Goal: Task Accomplishment & Management: Complete application form

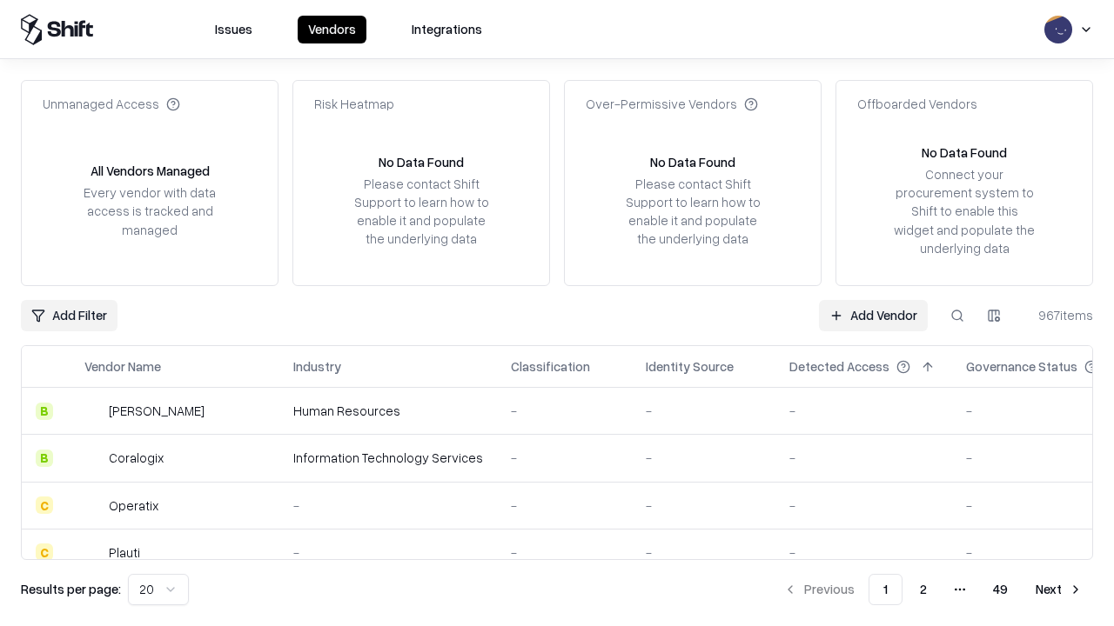
click at [873, 315] on link "Add Vendor" at bounding box center [873, 315] width 109 height 31
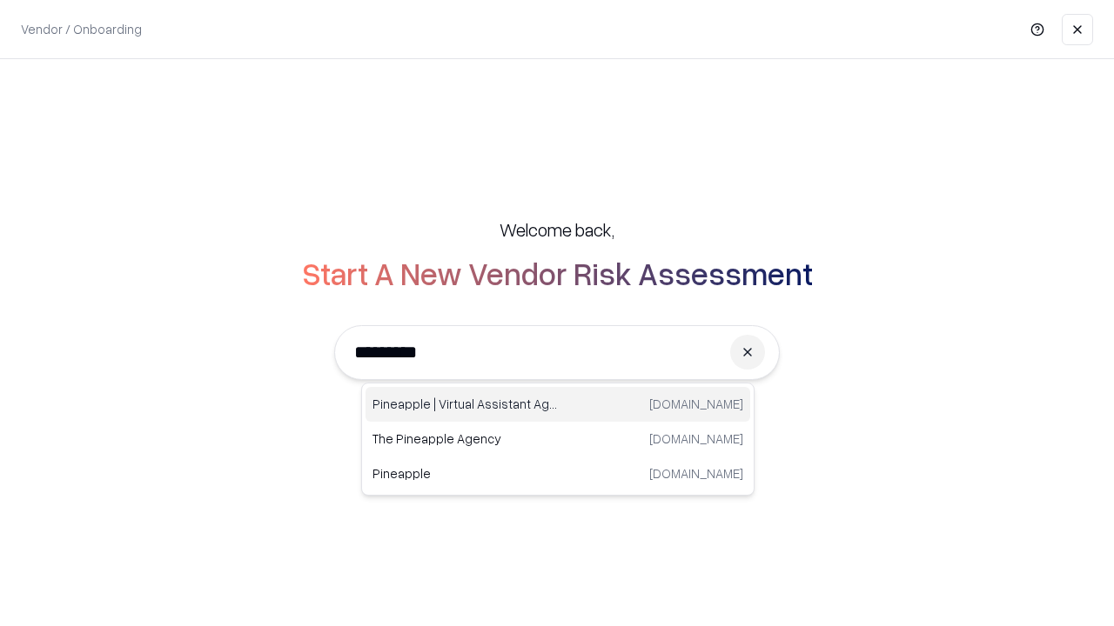
click at [558, 405] on div "Pineapple | Virtual Assistant Agency [DOMAIN_NAME]" at bounding box center [557, 404] width 385 height 35
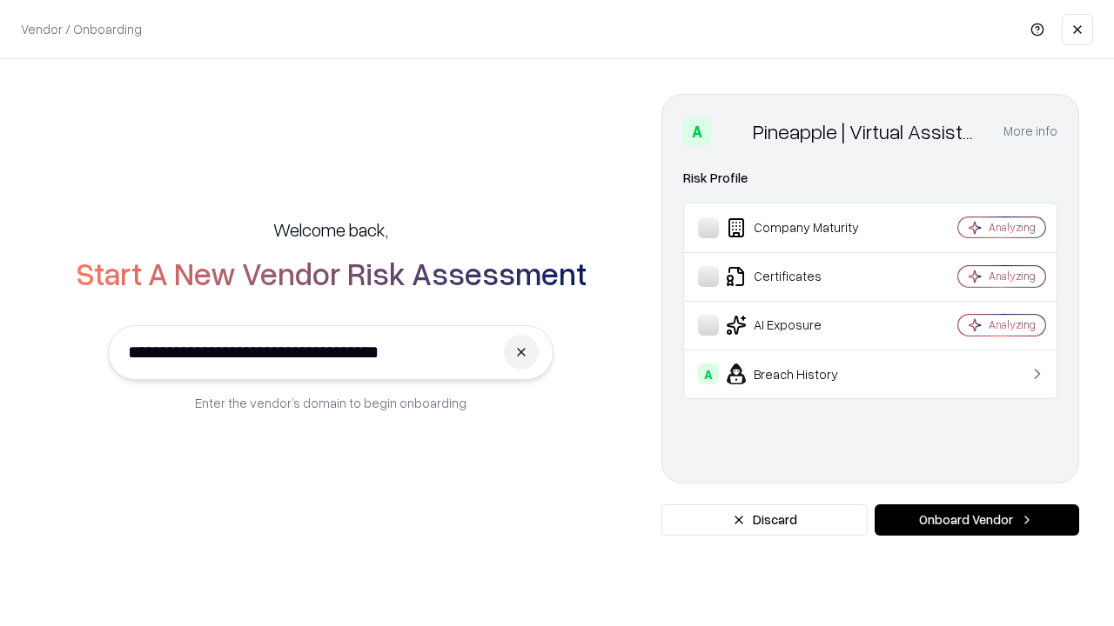
type input "**********"
click at [976, 520] on button "Onboard Vendor" at bounding box center [976, 520] width 204 height 31
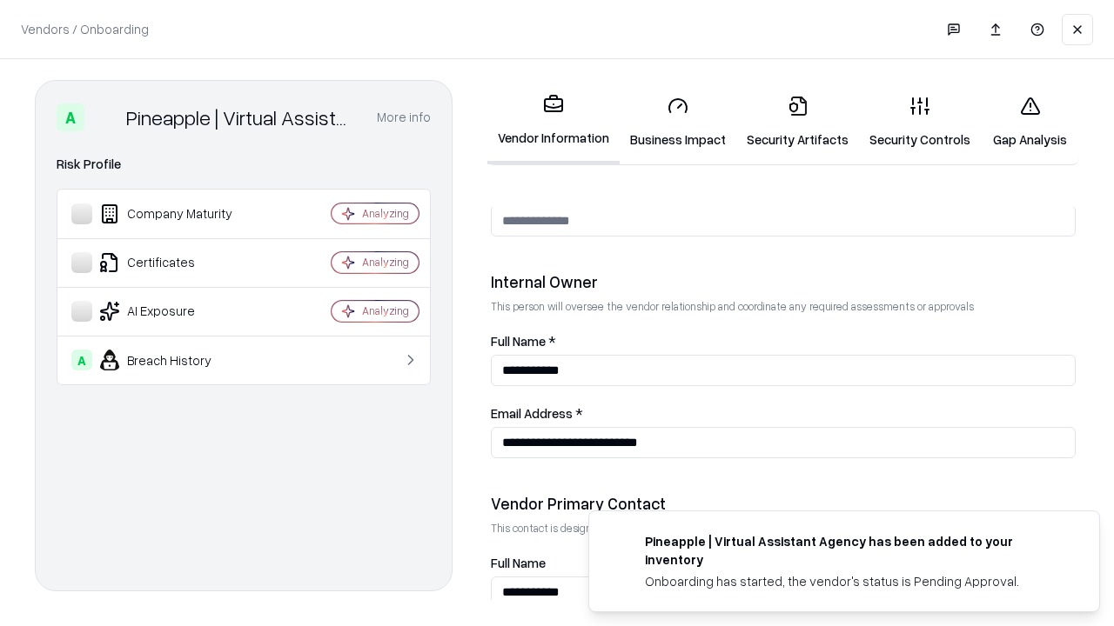
scroll to position [901, 0]
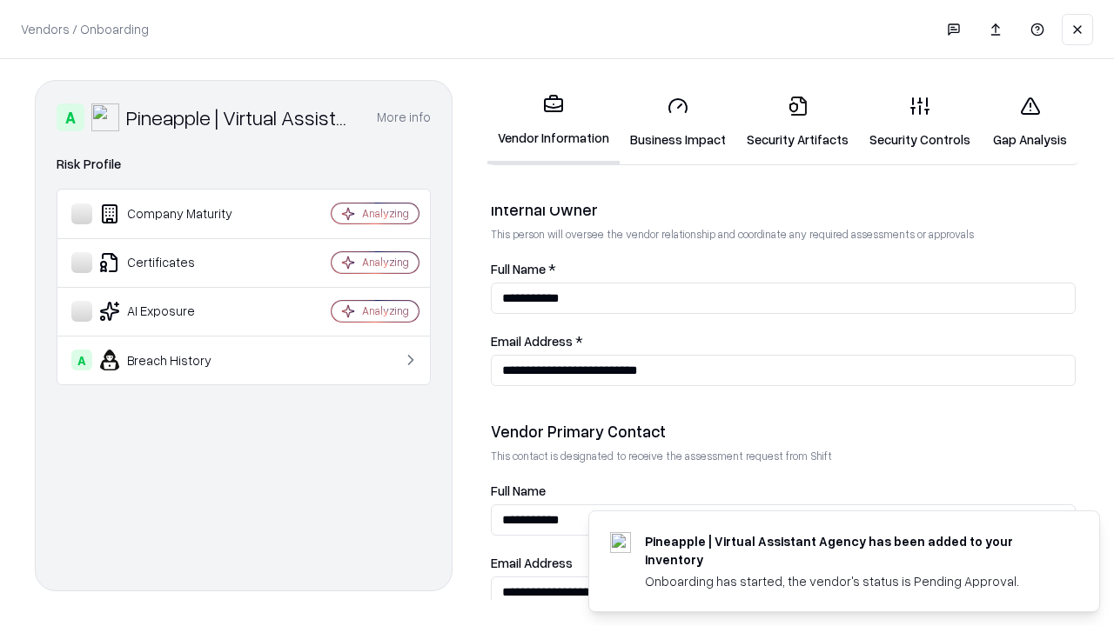
click at [678, 122] on link "Business Impact" at bounding box center [677, 122] width 117 height 81
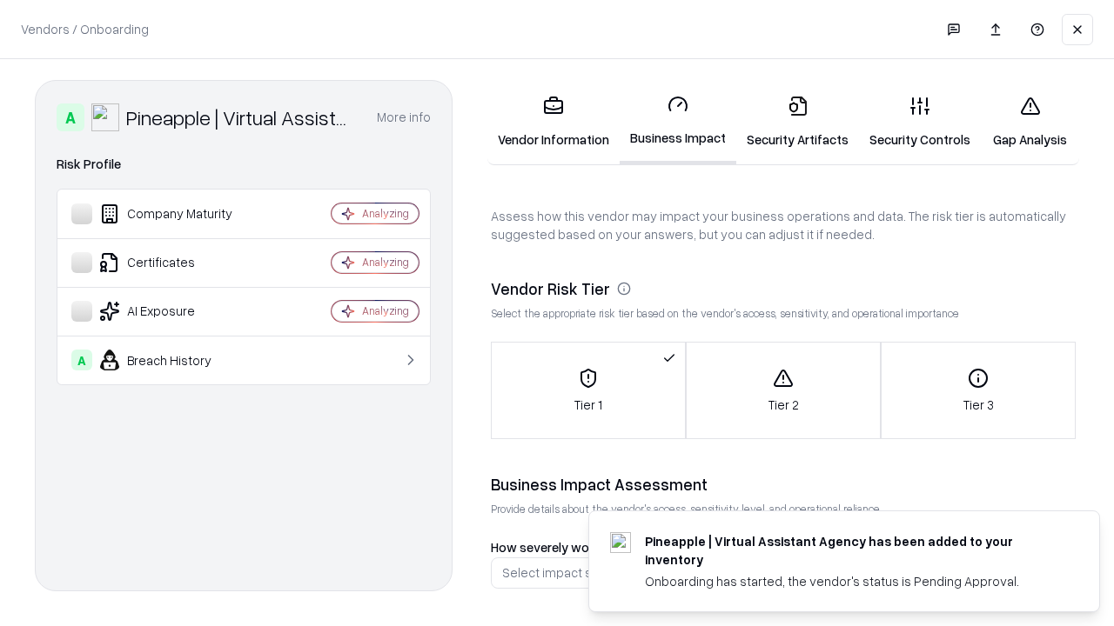
click at [797, 122] on link "Security Artifacts" at bounding box center [797, 122] width 123 height 81
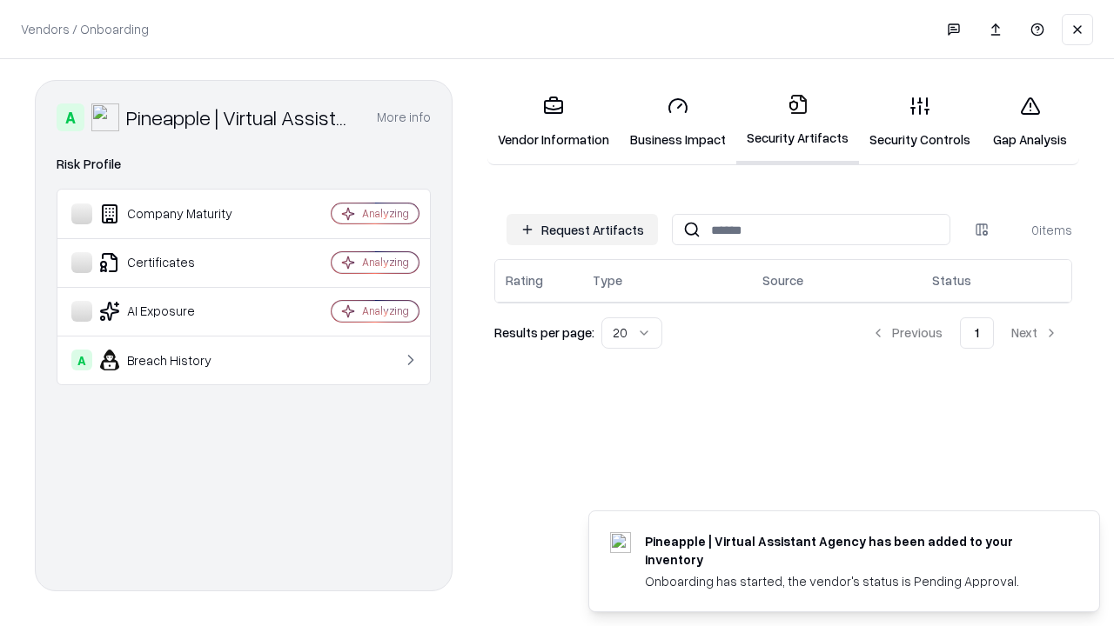
click at [582, 230] on button "Request Artifacts" at bounding box center [581, 229] width 151 height 31
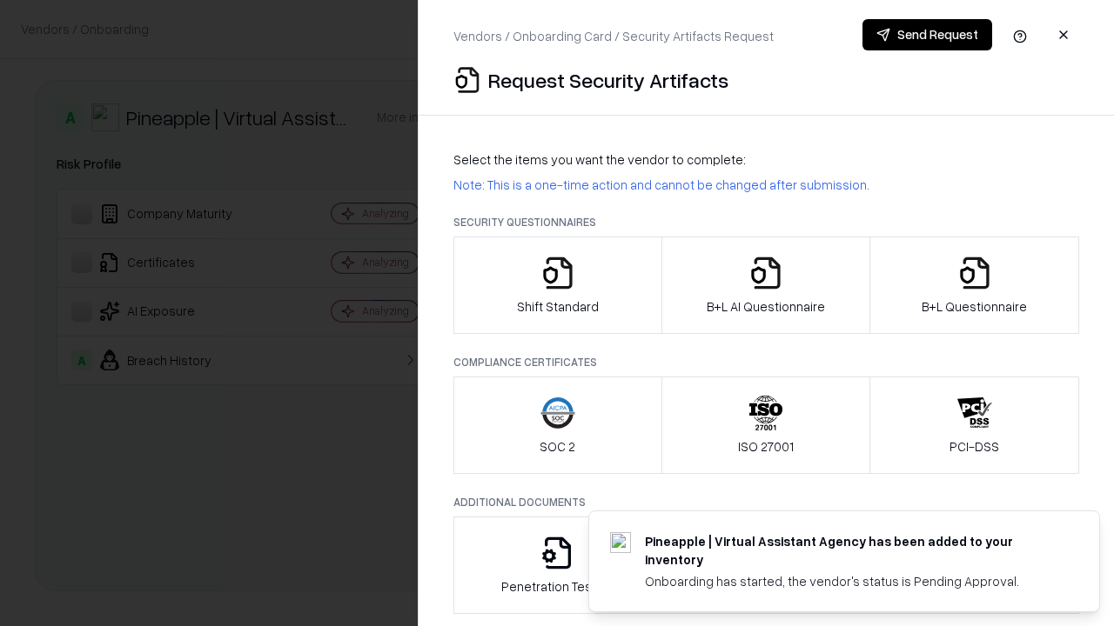
click at [557, 285] on icon "button" at bounding box center [557, 273] width 35 height 35
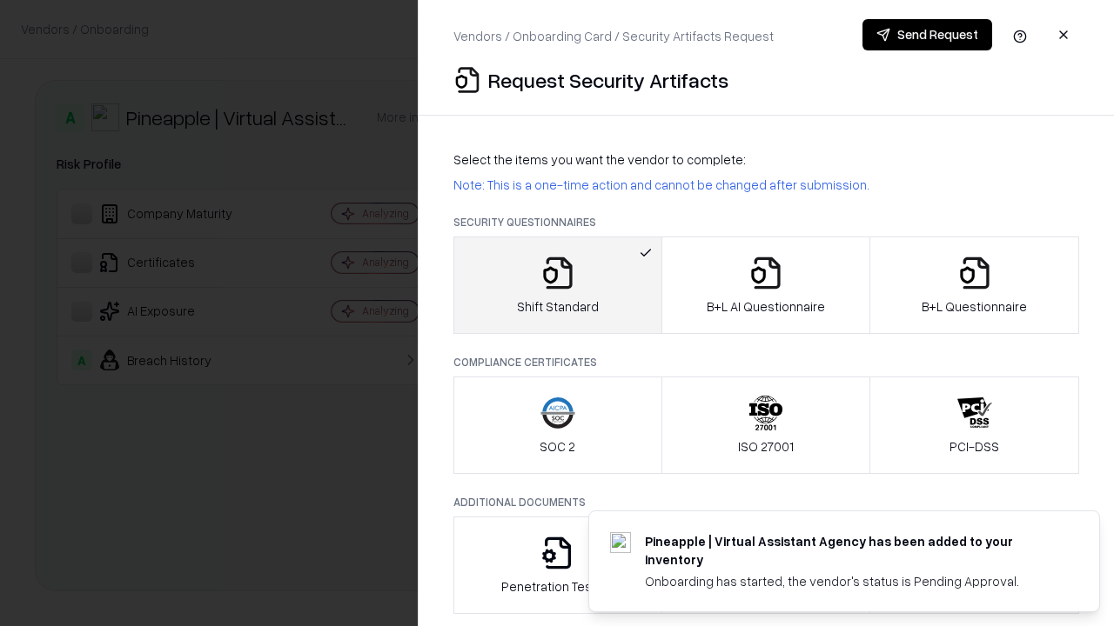
click at [927, 35] on button "Send Request" at bounding box center [927, 34] width 130 height 31
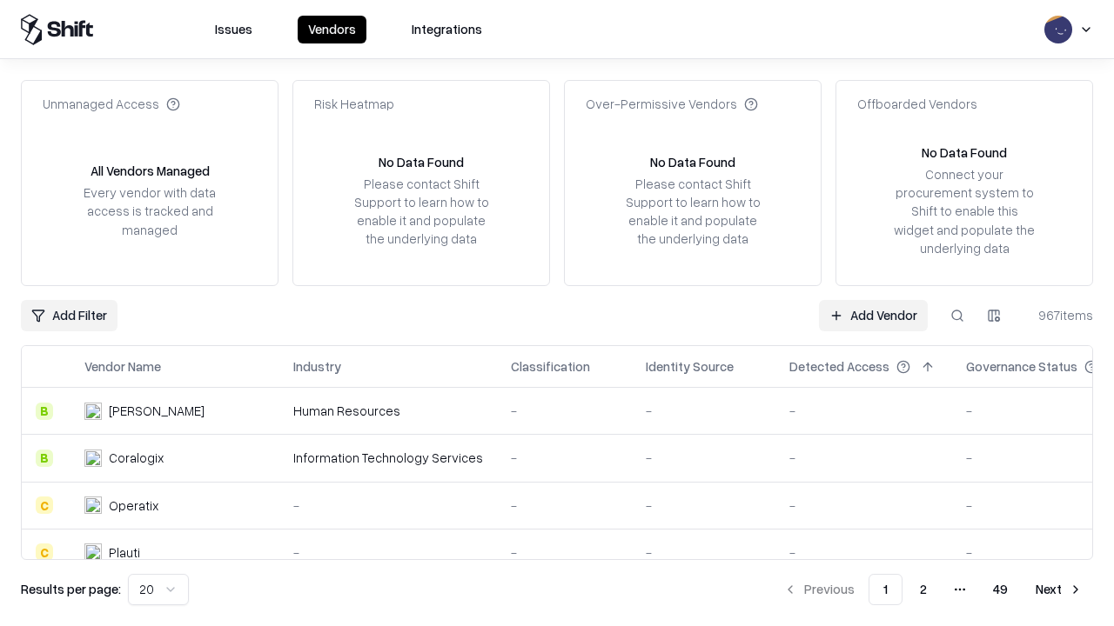
click at [957, 315] on button at bounding box center [956, 315] width 31 height 31
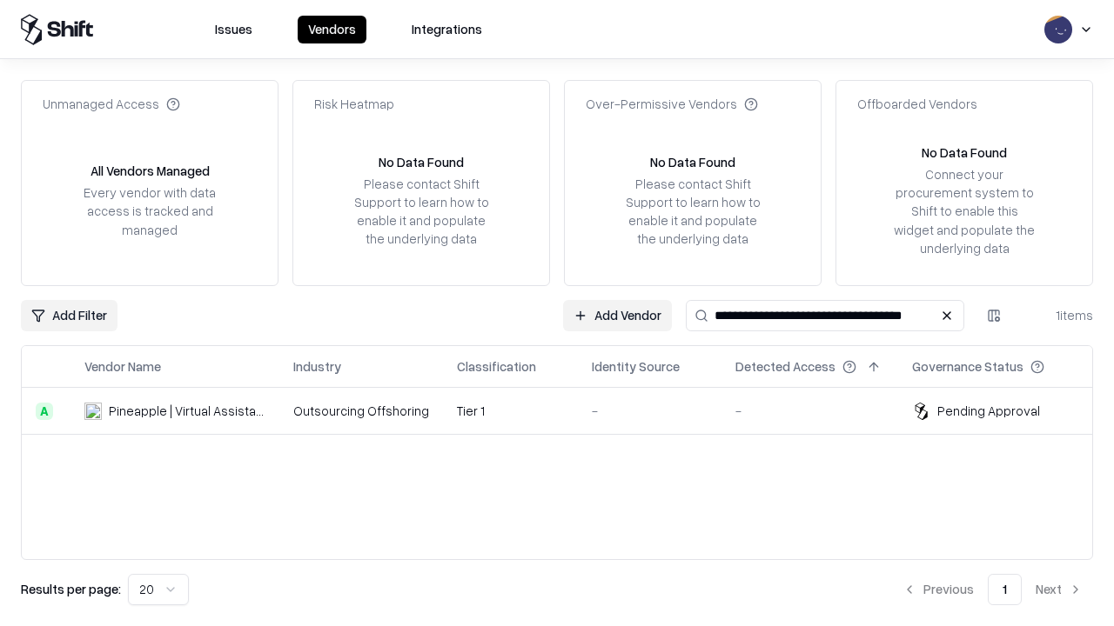
type input "**********"
click at [567, 411] on td "Tier 1" at bounding box center [510, 411] width 135 height 47
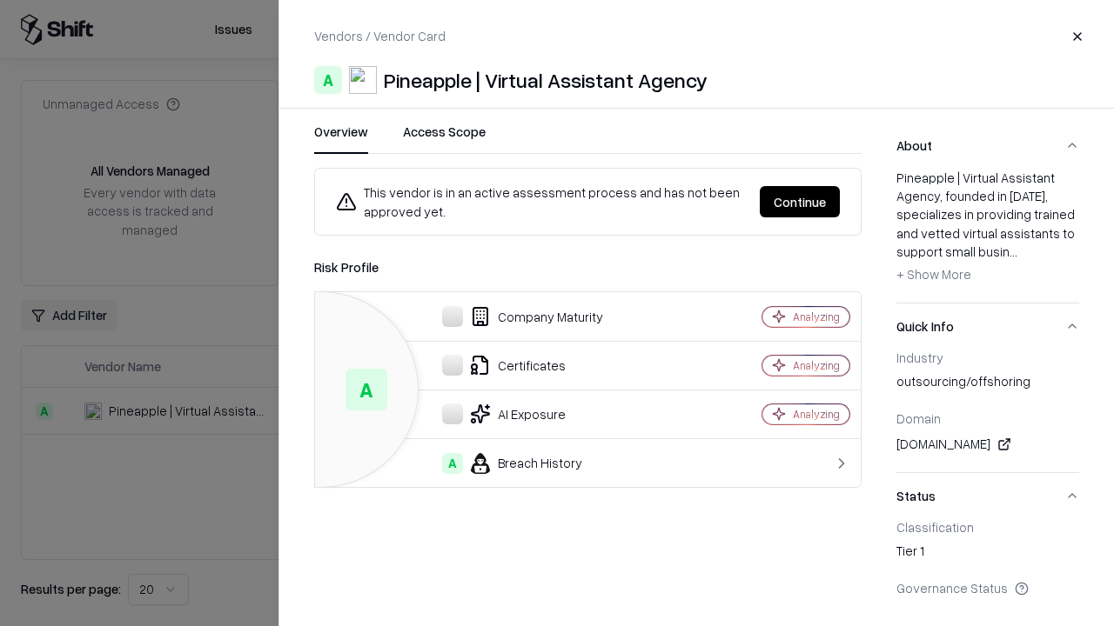
click at [800, 202] on button "Continue" at bounding box center [800, 201] width 80 height 31
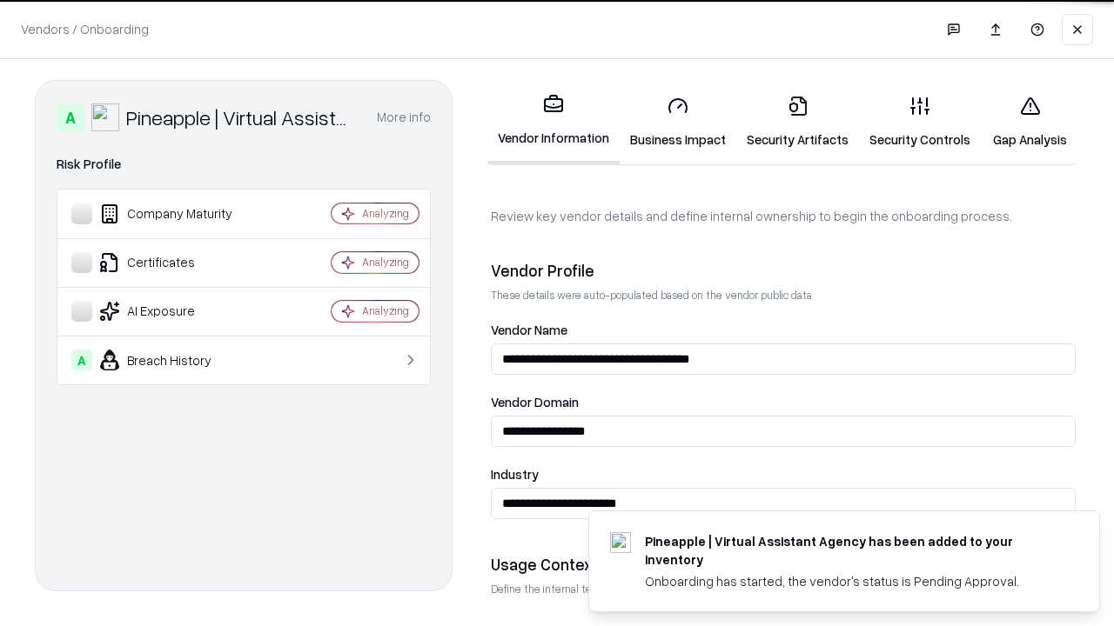
click at [797, 122] on link "Security Artifacts" at bounding box center [797, 122] width 123 height 81
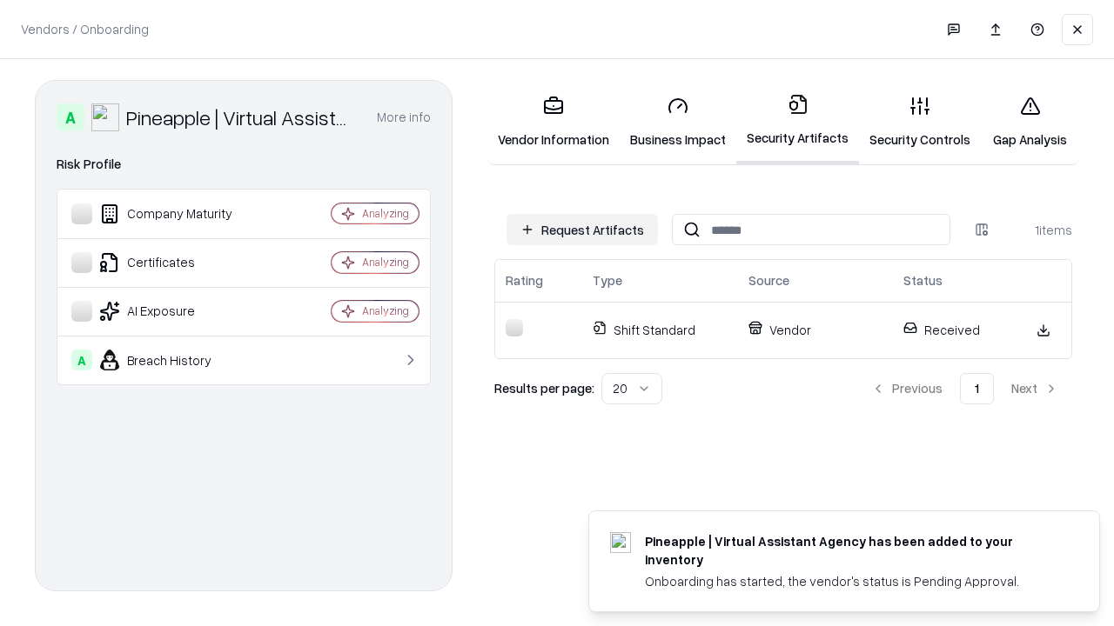
click at [920, 122] on link "Security Controls" at bounding box center [920, 122] width 122 height 81
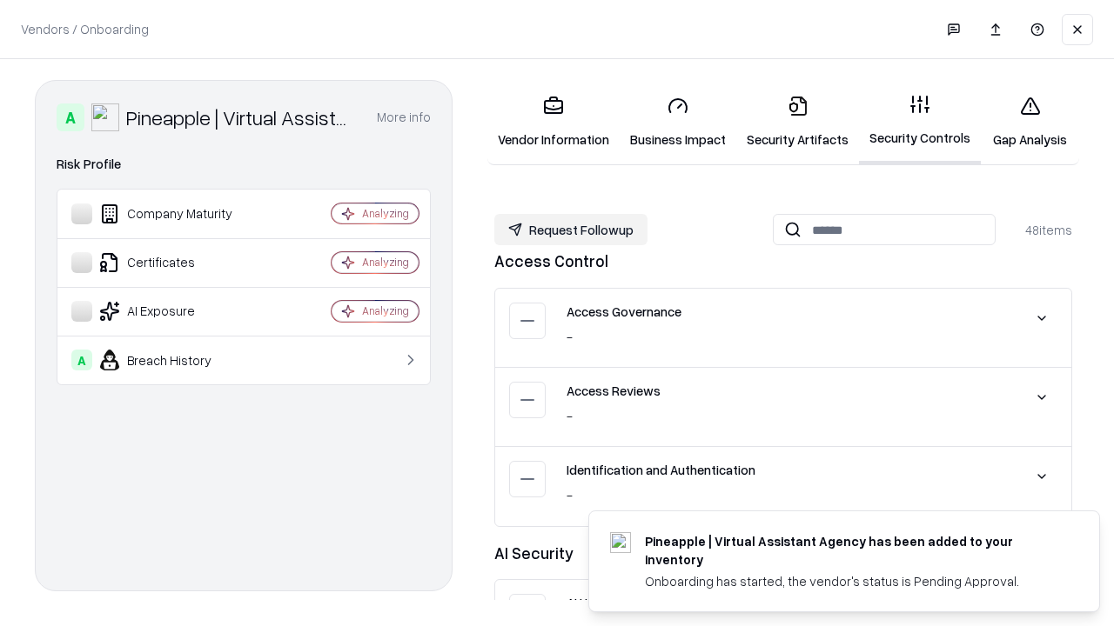
click at [571, 230] on button "Request Followup" at bounding box center [570, 229] width 153 height 31
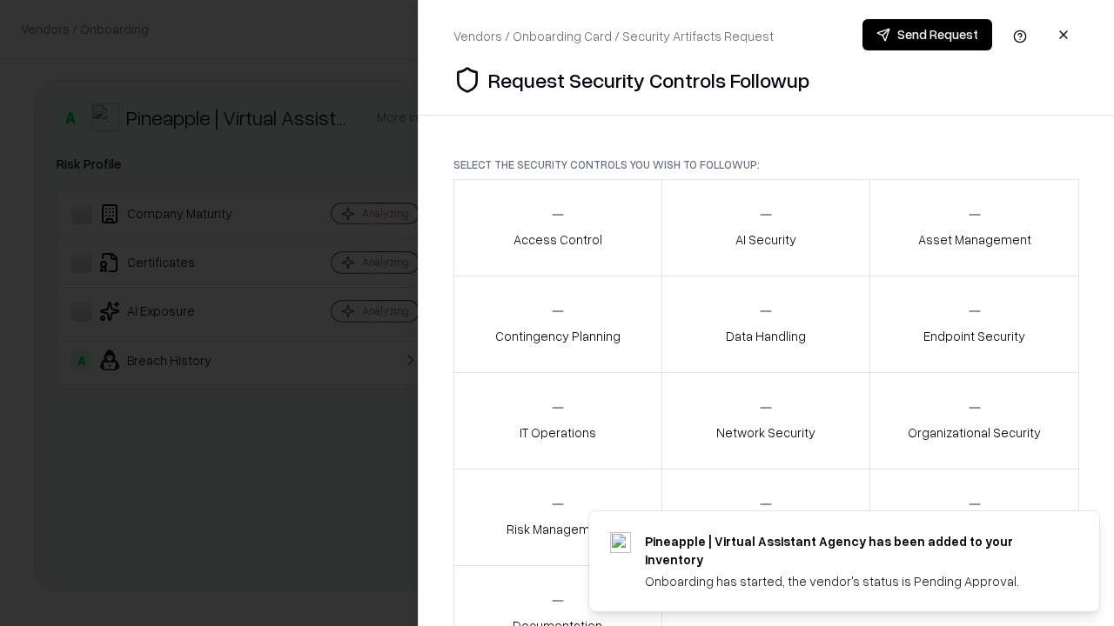
click at [557, 228] on div "Access Control" at bounding box center [557, 227] width 89 height 43
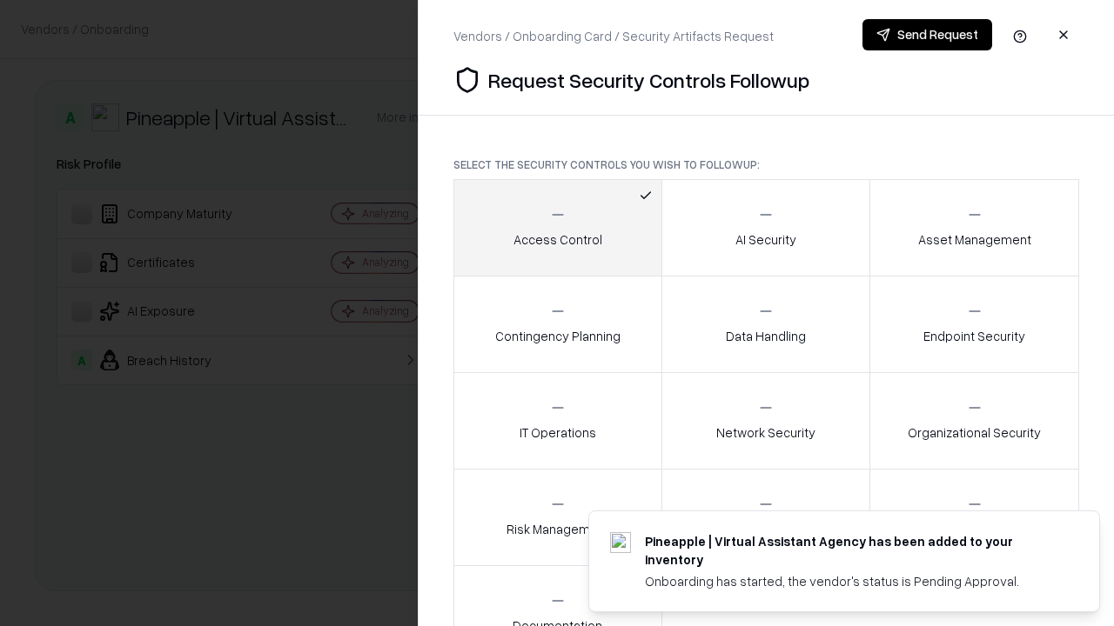
click at [927, 35] on button "Send Request" at bounding box center [927, 34] width 130 height 31
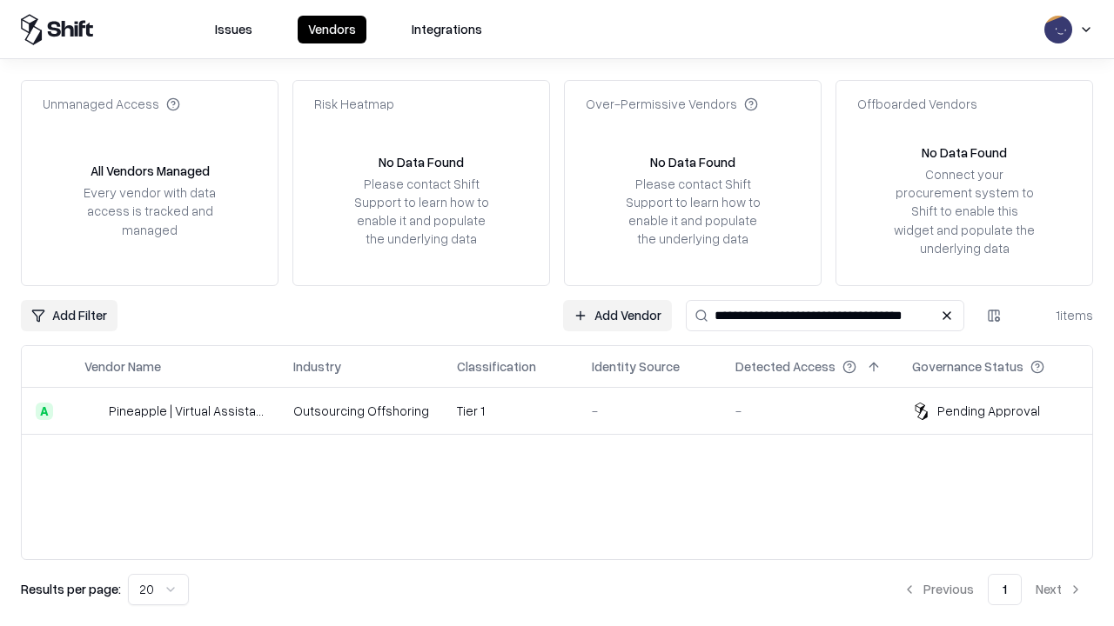
type input "**********"
click at [567, 411] on td "Tier 1" at bounding box center [510, 411] width 135 height 47
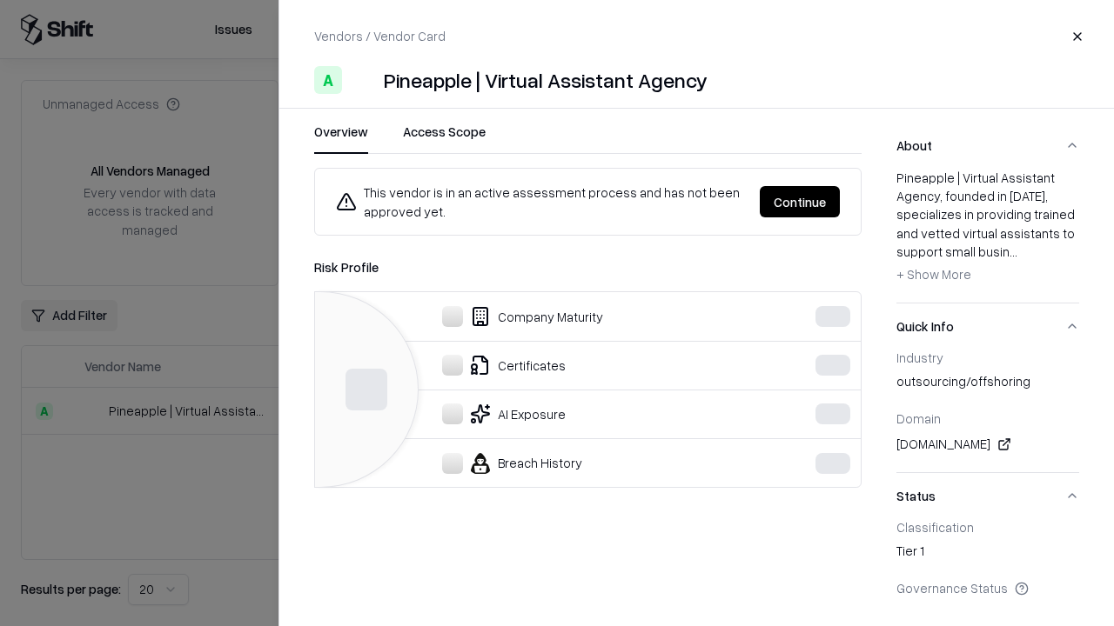
click at [800, 202] on button "Continue" at bounding box center [800, 201] width 80 height 31
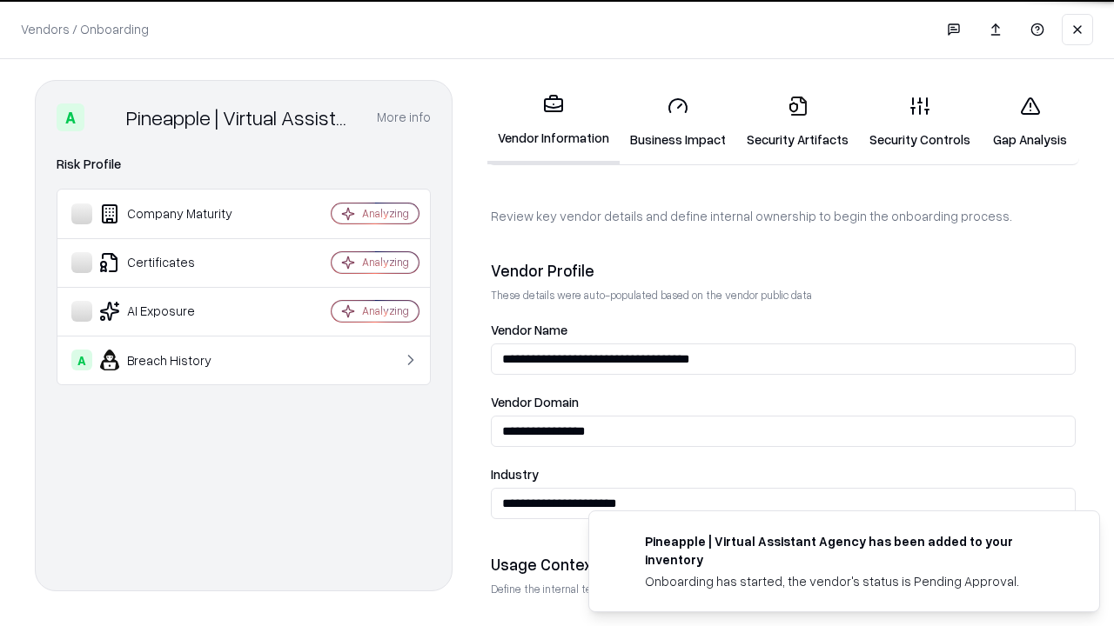
click at [1029, 122] on link "Gap Analysis" at bounding box center [1030, 122] width 98 height 81
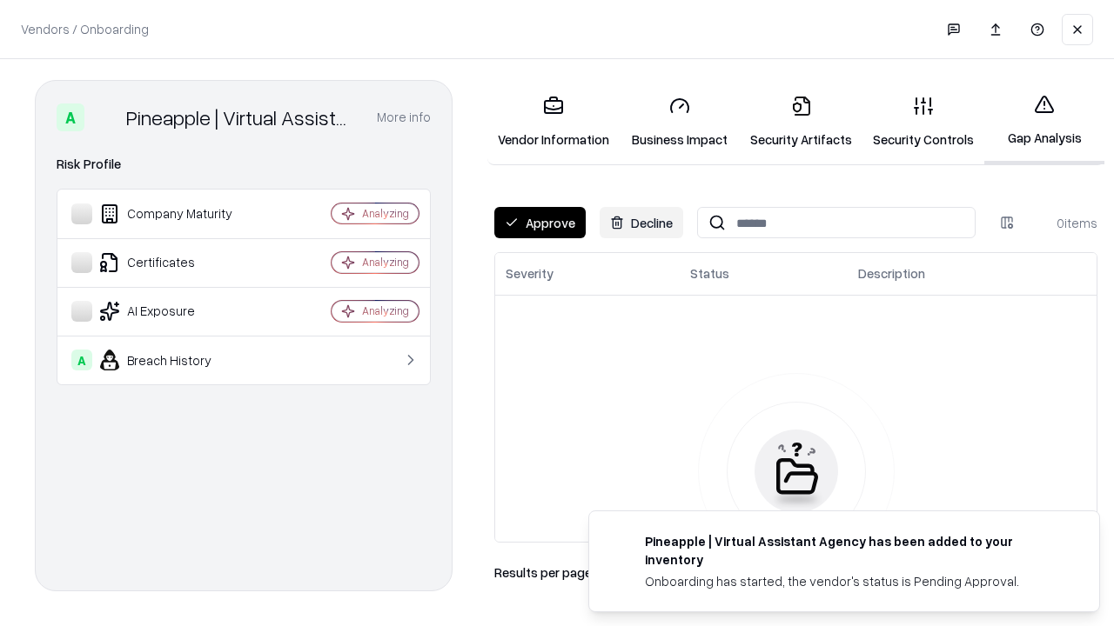
click at [539, 223] on button "Approve" at bounding box center [539, 222] width 91 height 31
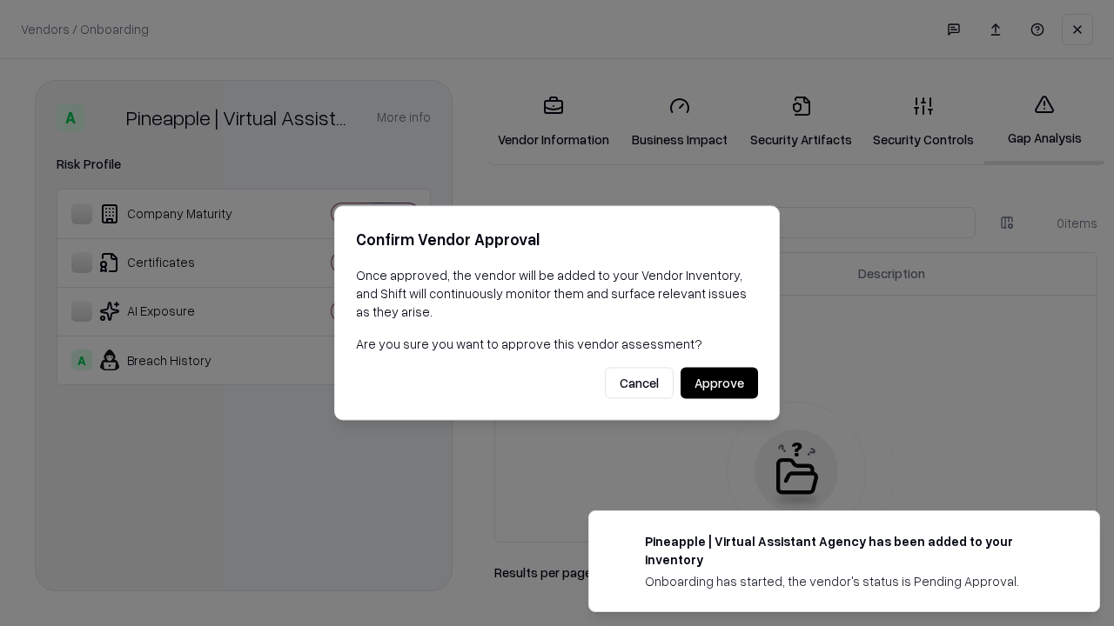
click at [719, 383] on button "Approve" at bounding box center [718, 383] width 77 height 31
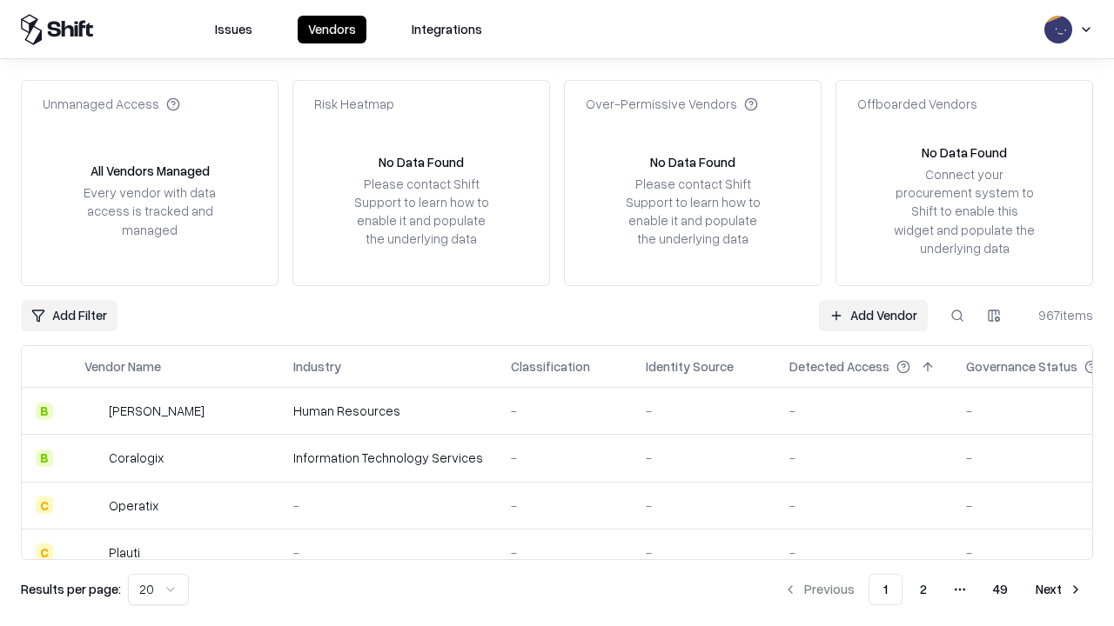
type input "**********"
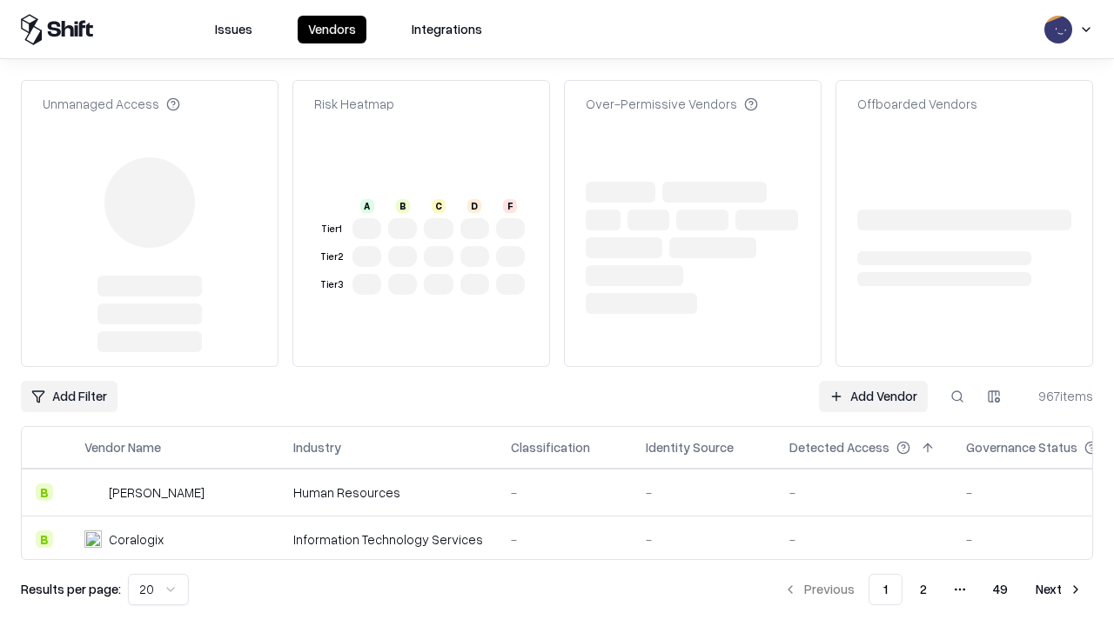
click at [873, 381] on link "Add Vendor" at bounding box center [873, 396] width 109 height 31
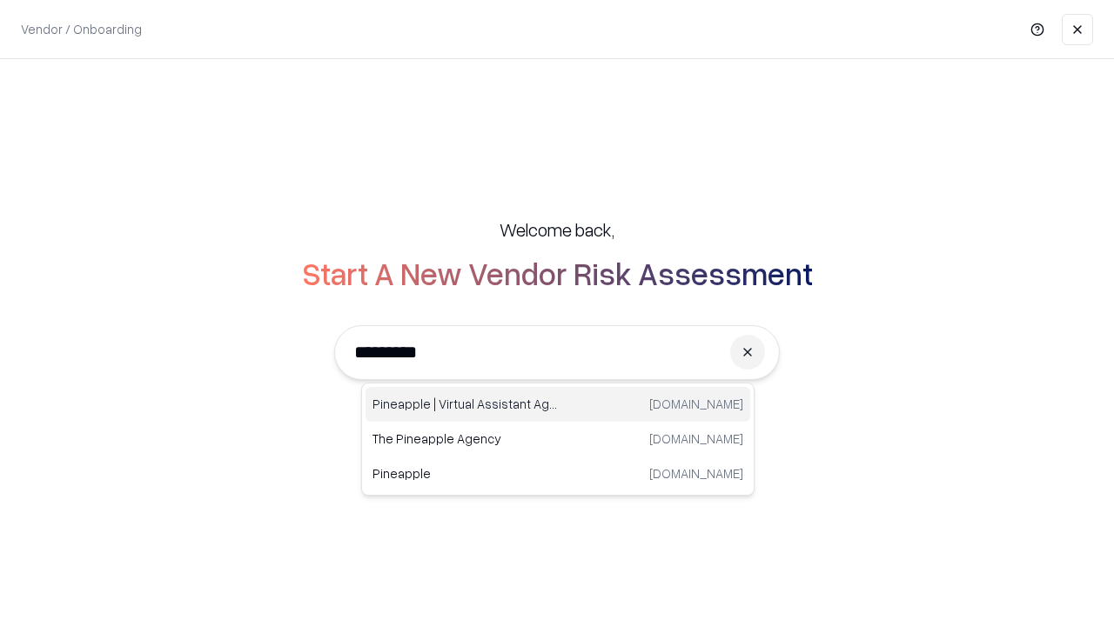
click at [558, 405] on div "Pineapple | Virtual Assistant Agency [DOMAIN_NAME]" at bounding box center [557, 404] width 385 height 35
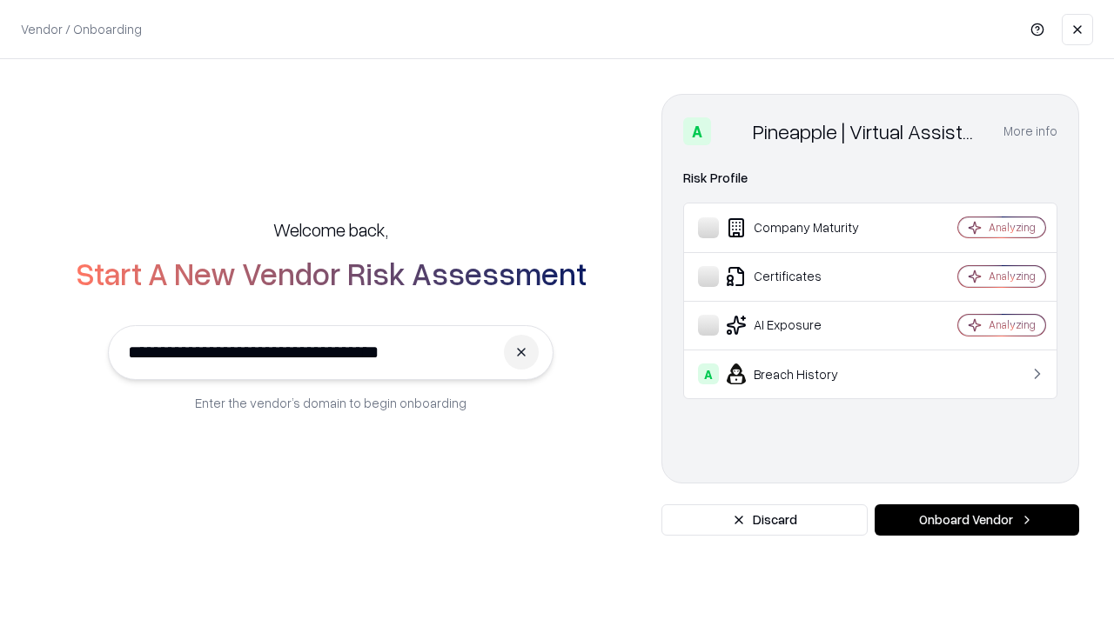
type input "**********"
click at [976, 520] on button "Onboard Vendor" at bounding box center [976, 520] width 204 height 31
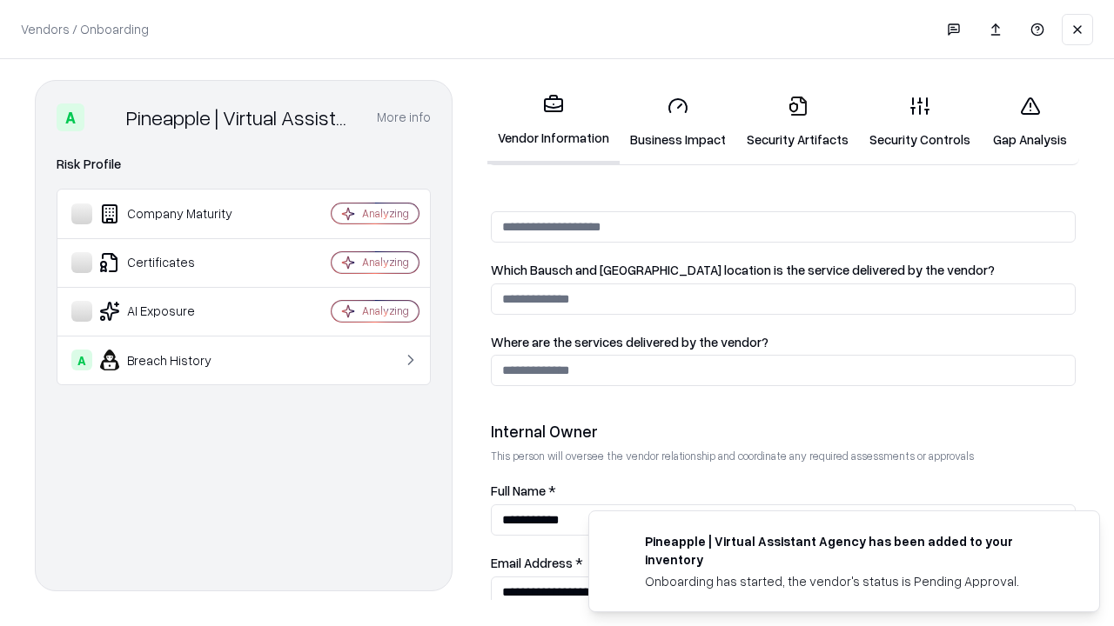
scroll to position [901, 0]
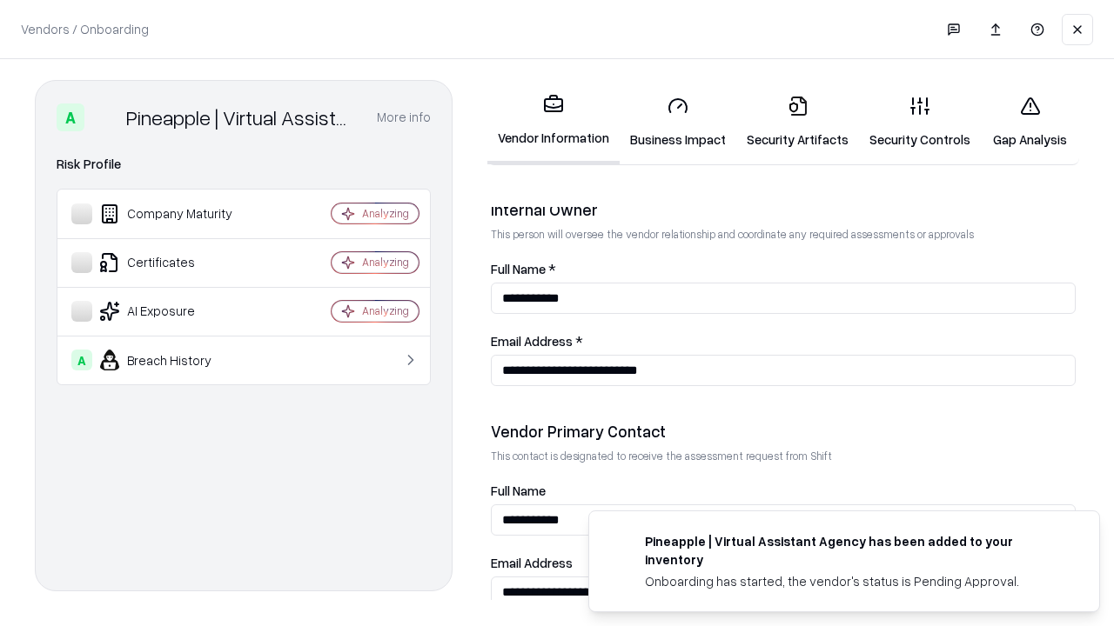
click at [1029, 122] on link "Gap Analysis" at bounding box center [1030, 122] width 98 height 81
